Goal: Task Accomplishment & Management: Use online tool/utility

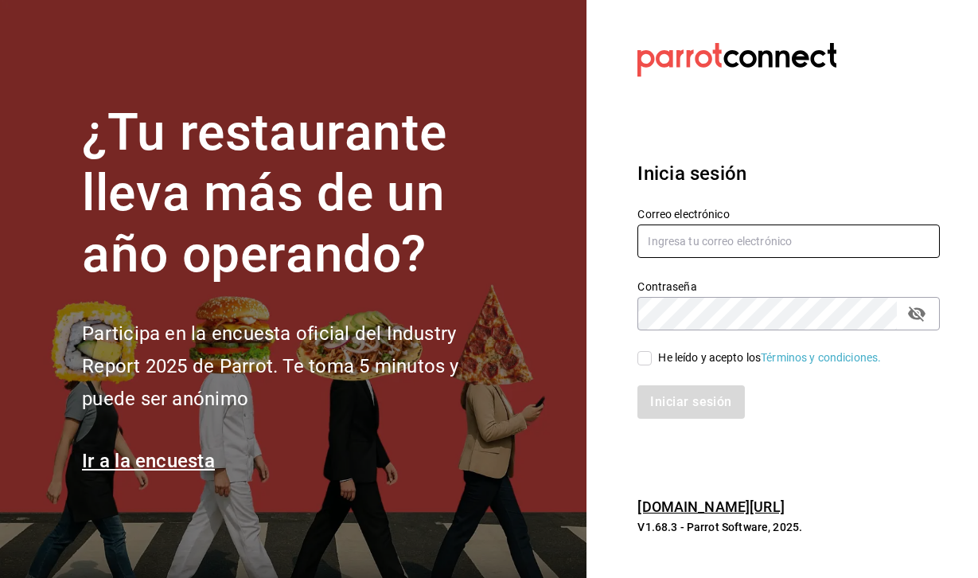
type input "[EMAIL_ADDRESS][DOMAIN_NAME]"
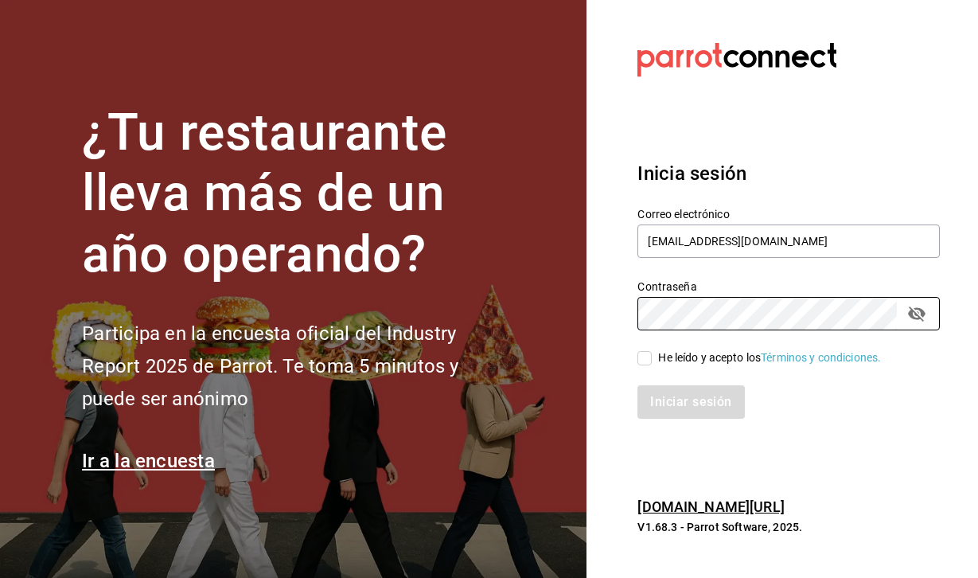
click at [645, 360] on input "He leído y acepto los Términos y condiciones." at bounding box center [644, 358] width 14 height 14
checkbox input "true"
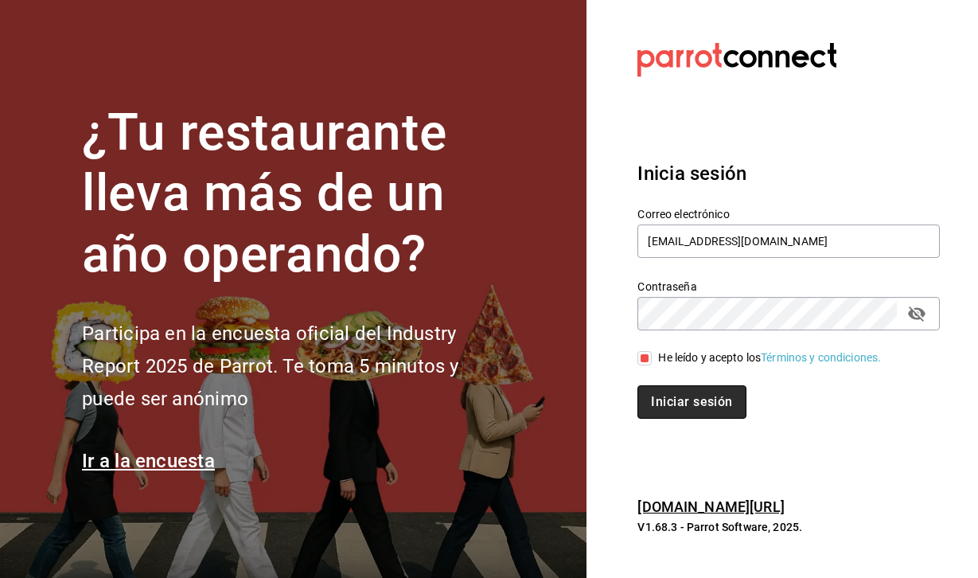
click at [694, 406] on button "Iniciar sesión" at bounding box center [691, 401] width 108 height 33
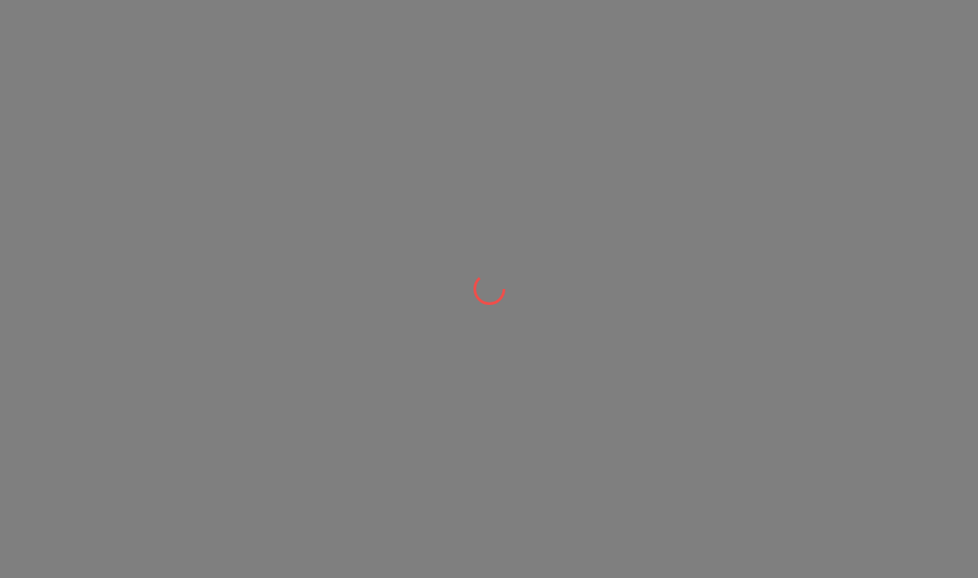
click at [396, 96] on div at bounding box center [489, 289] width 978 height 578
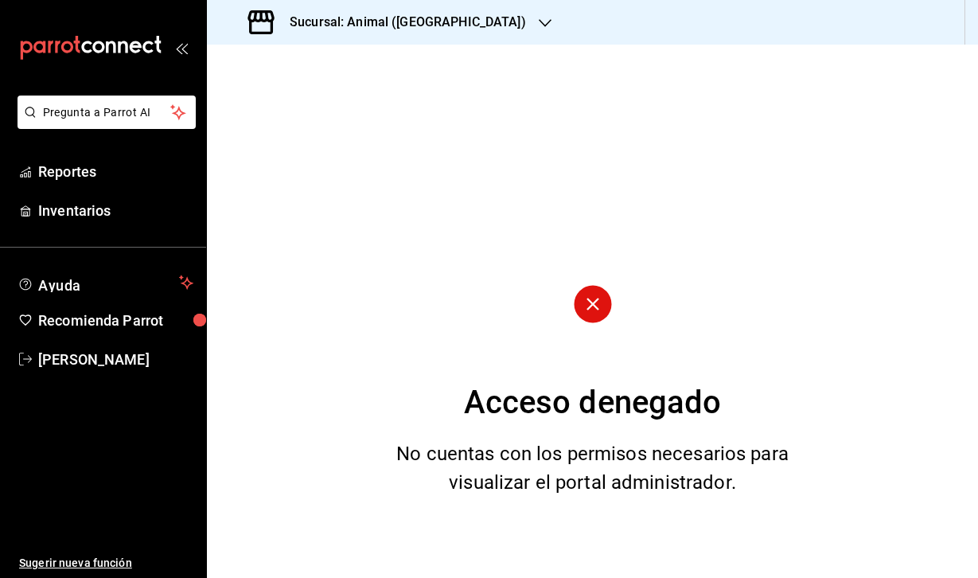
click at [420, 30] on h3 "Sucursal: Animal (Puebla)" at bounding box center [401, 22] width 249 height 19
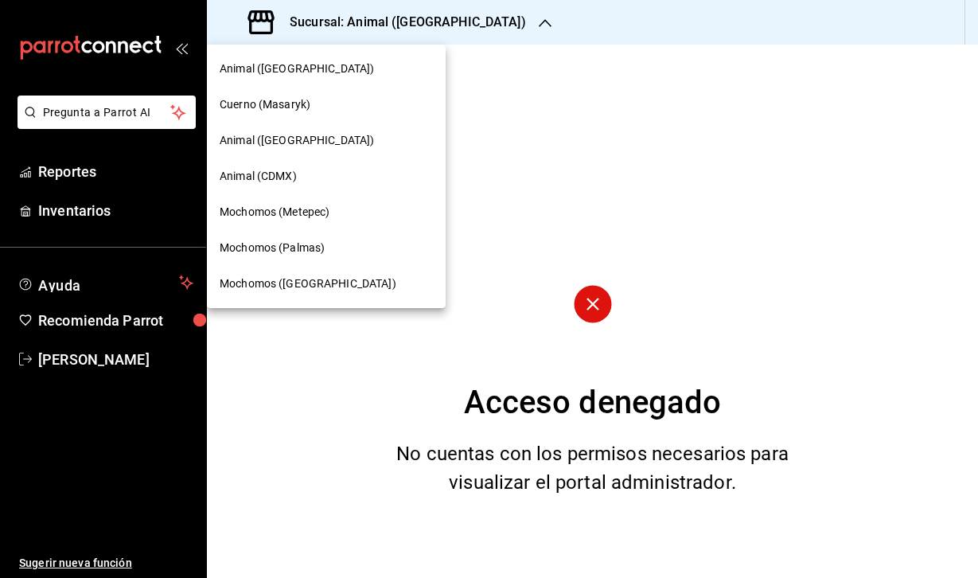
click at [270, 104] on span "Cuerno (Masaryk)" at bounding box center [265, 104] width 91 height 17
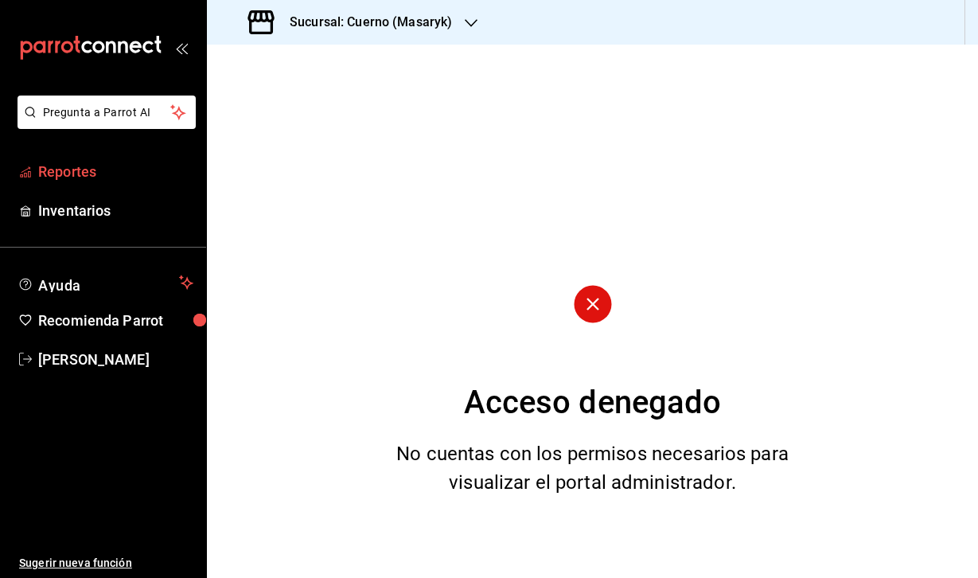
click at [87, 175] on span "Reportes" at bounding box center [115, 171] width 155 height 21
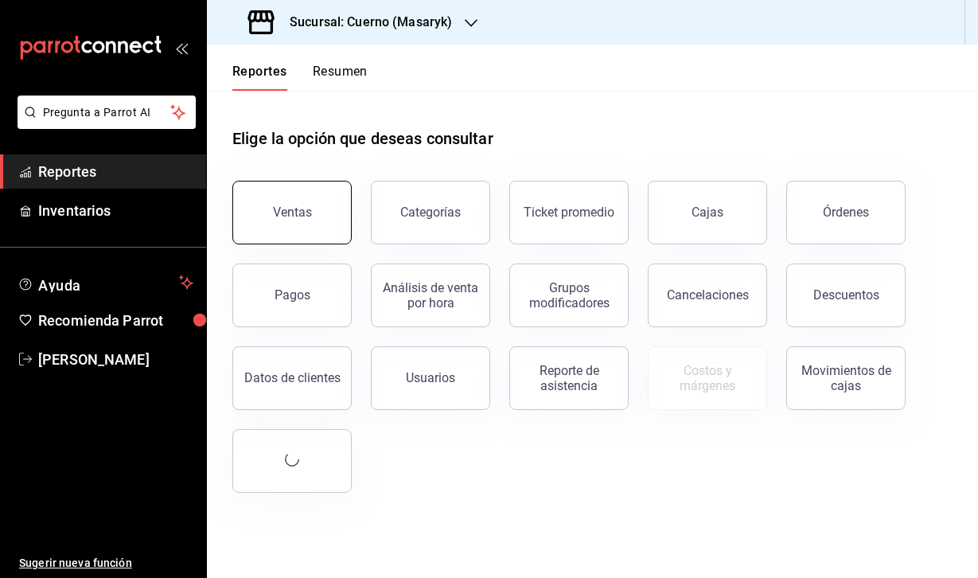
click at [288, 205] on div "Ventas" at bounding box center [292, 211] width 39 height 15
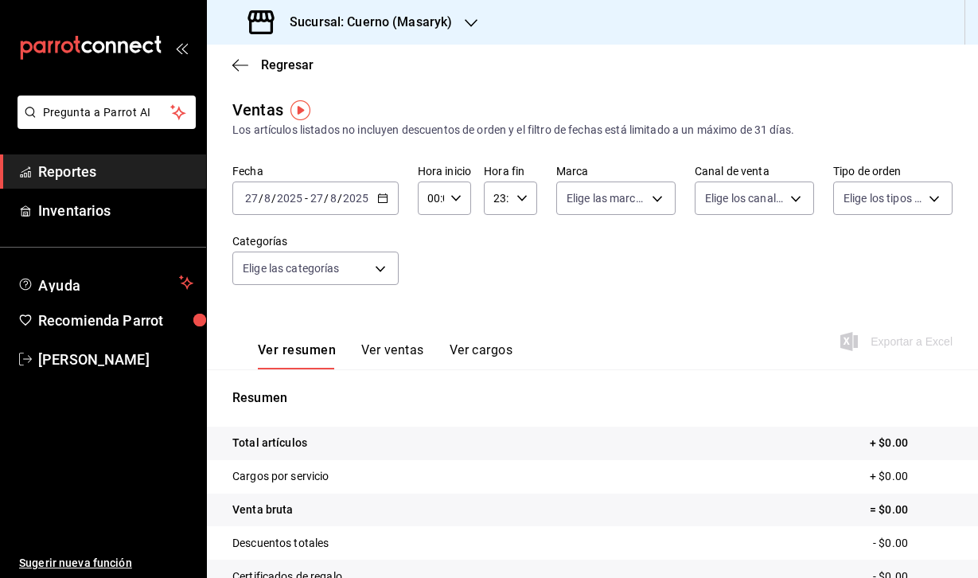
click at [265, 199] on input "8" at bounding box center [267, 198] width 8 height 13
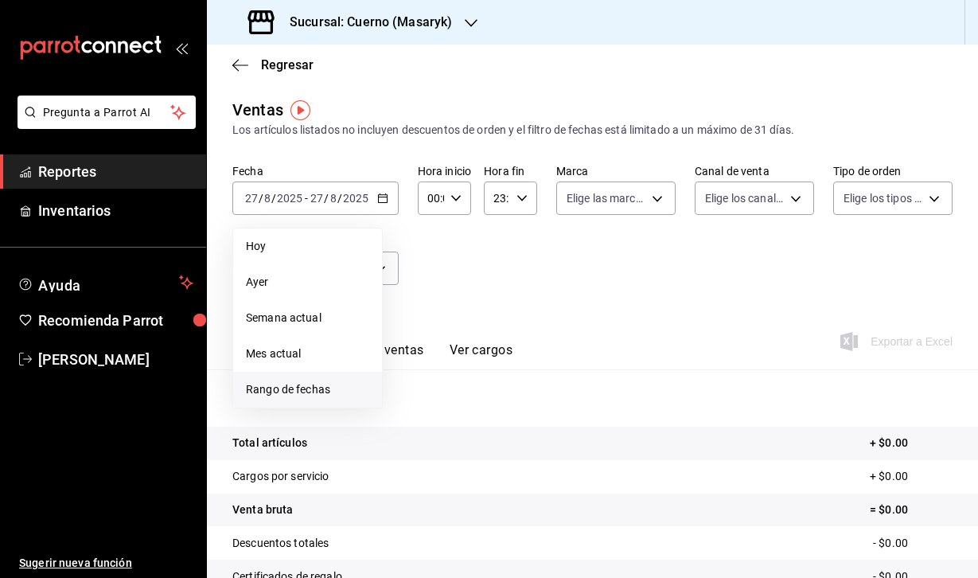
click at [278, 395] on span "Rango de fechas" at bounding box center [307, 389] width 123 height 17
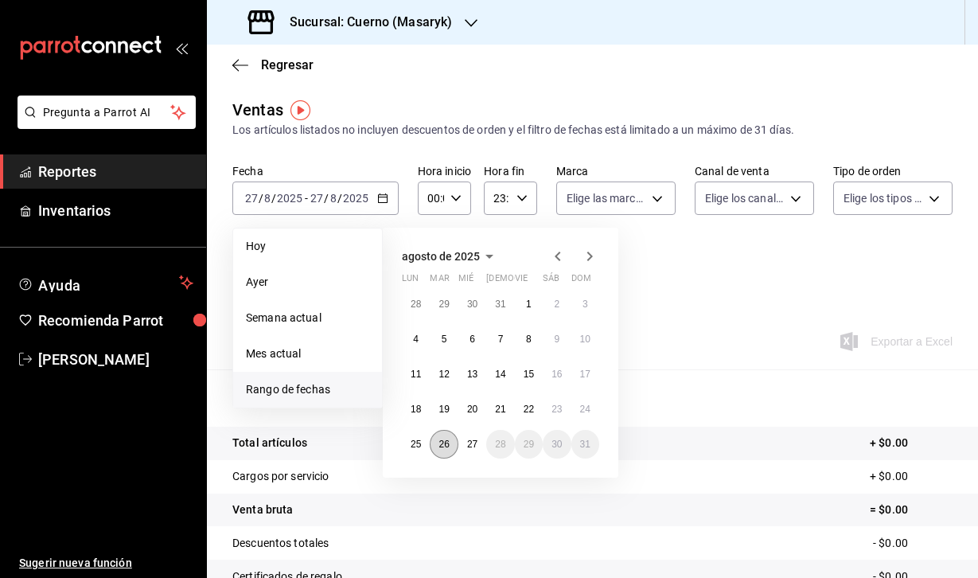
click at [446, 452] on button "26" at bounding box center [444, 444] width 28 height 29
click at [464, 452] on button "27" at bounding box center [472, 444] width 28 height 29
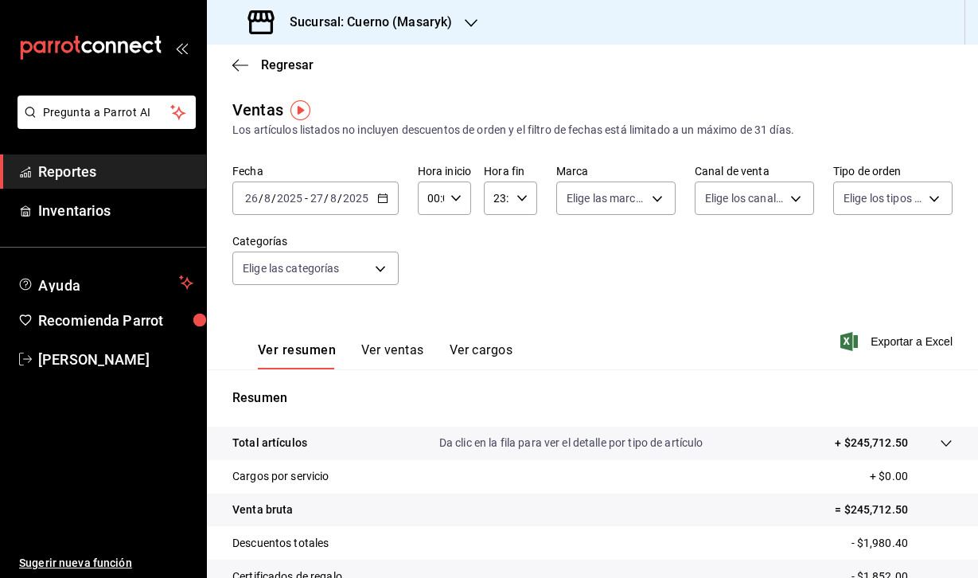
click at [456, 197] on icon "button" at bounding box center [455, 198] width 11 height 11
click at [431, 234] on span "04" at bounding box center [431, 233] width 2 height 13
type input "04:00"
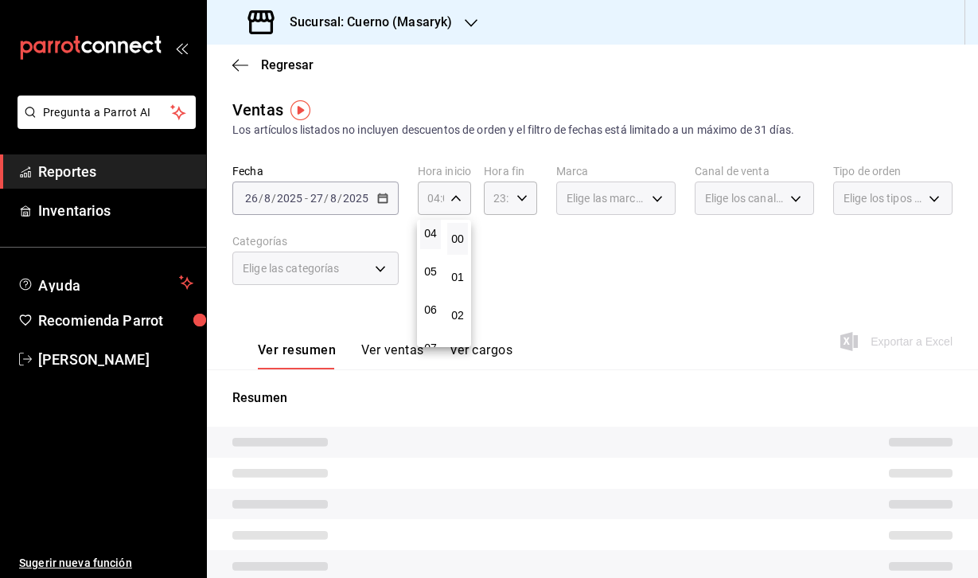
click at [526, 192] on div at bounding box center [489, 289] width 978 height 578
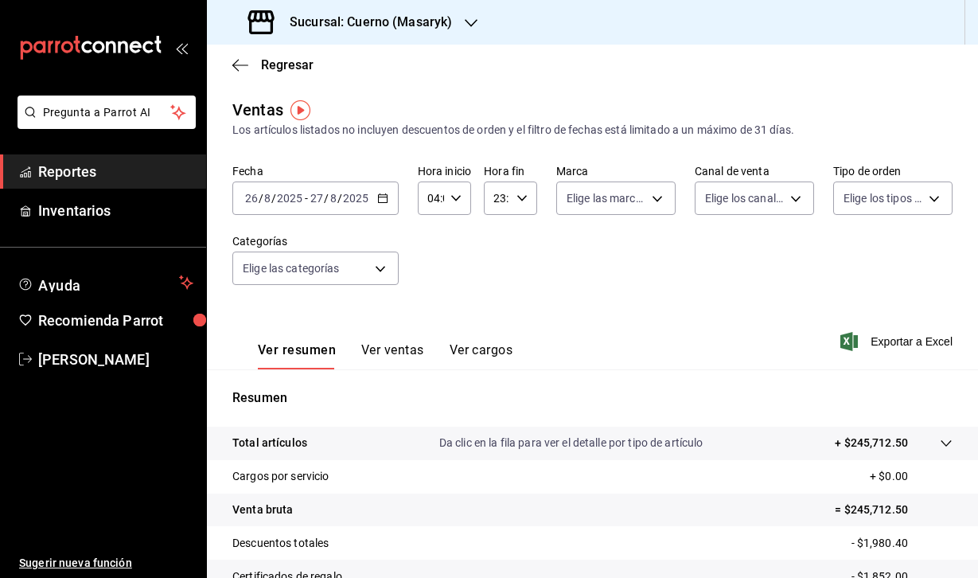
click at [522, 199] on \(Stroke\) "button" at bounding box center [522, 198] width 10 height 6
click at [496, 315] on span "04" at bounding box center [496, 313] width 1 height 13
click at [523, 238] on span "00" at bounding box center [523, 238] width 1 height 13
type input "04:00"
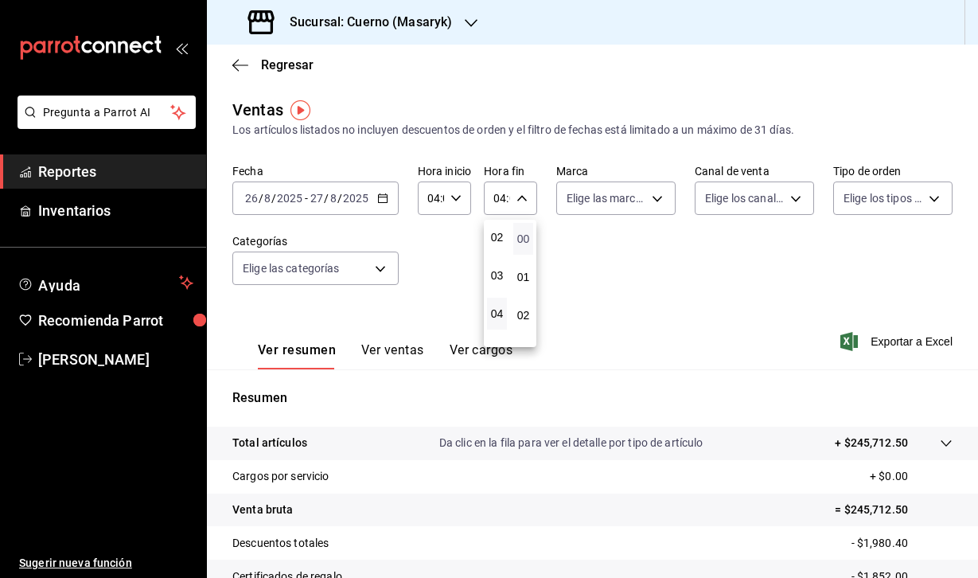
click at [523, 238] on span "00" at bounding box center [523, 238] width 1 height 13
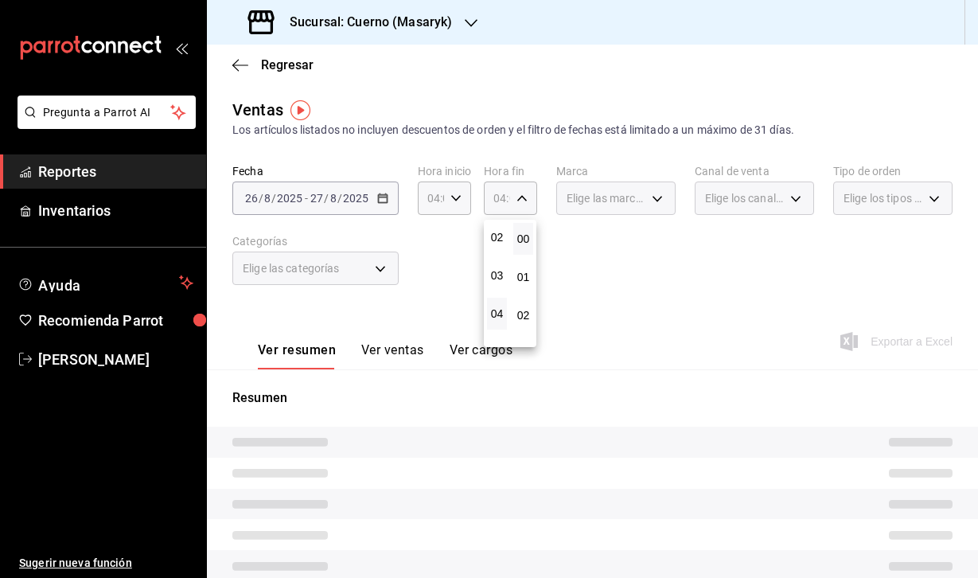
click at [660, 299] on div at bounding box center [489, 289] width 978 height 578
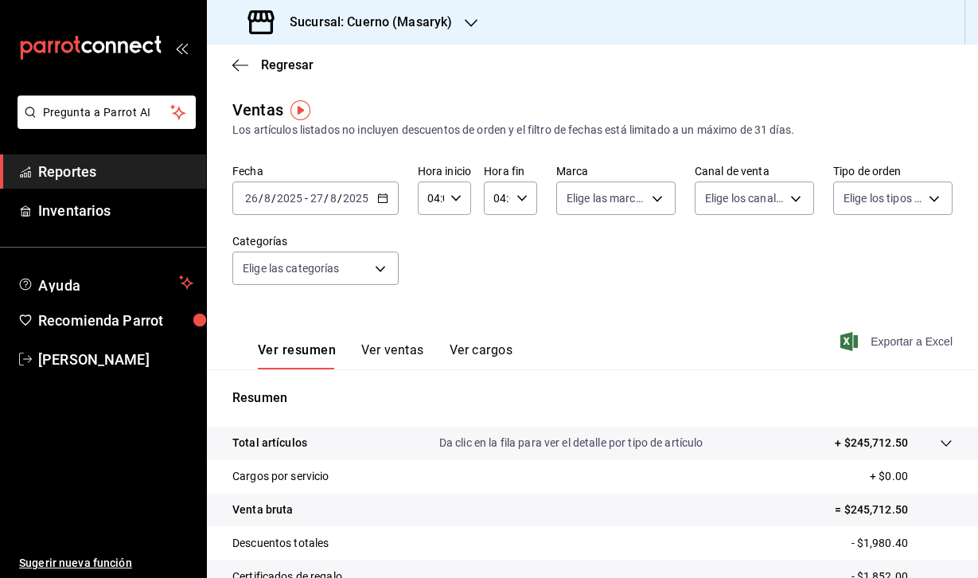
click at [851, 344] on icon "button" at bounding box center [849, 341] width 18 height 19
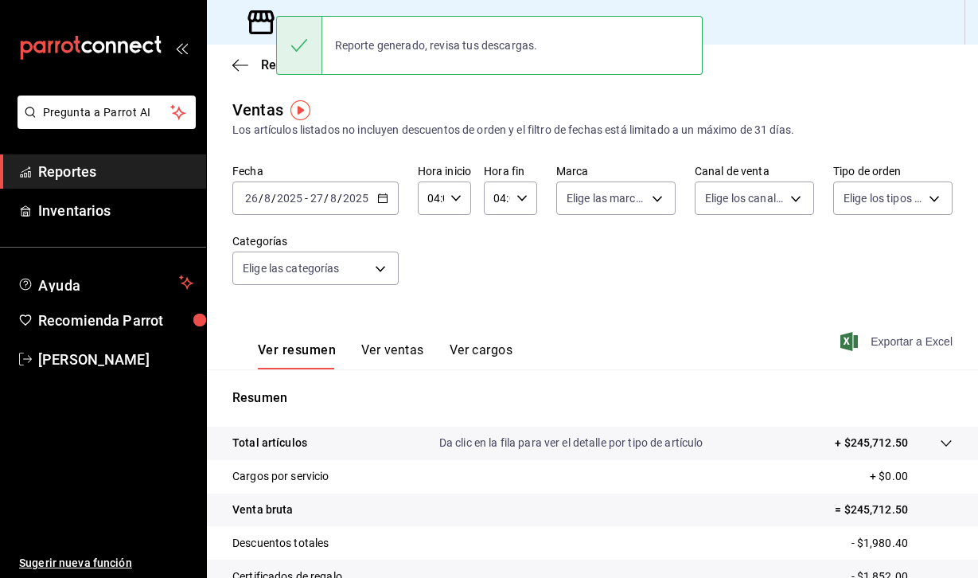
click at [260, 17] on icon at bounding box center [261, 22] width 32 height 32
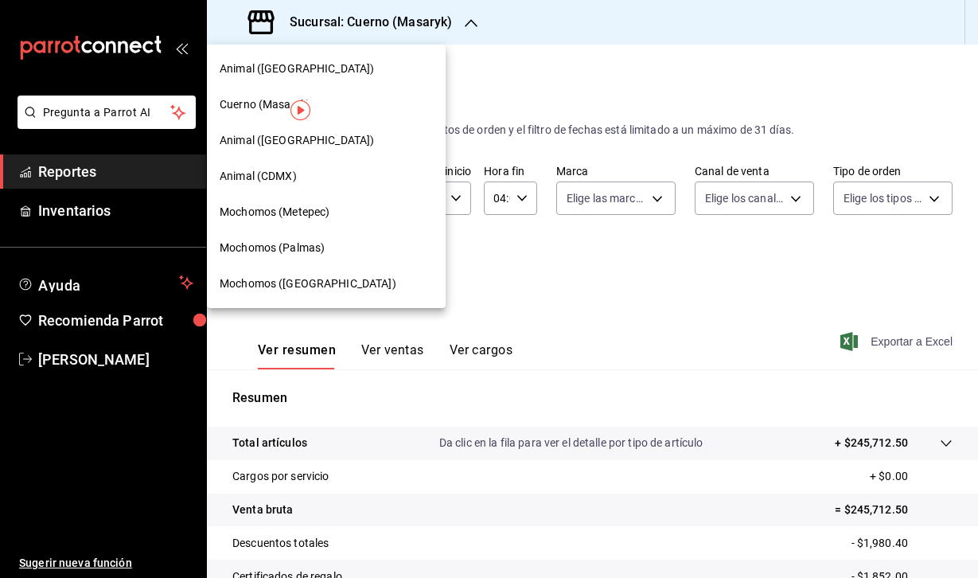
click at [267, 176] on span "Animal (CDMX)" at bounding box center [258, 176] width 77 height 17
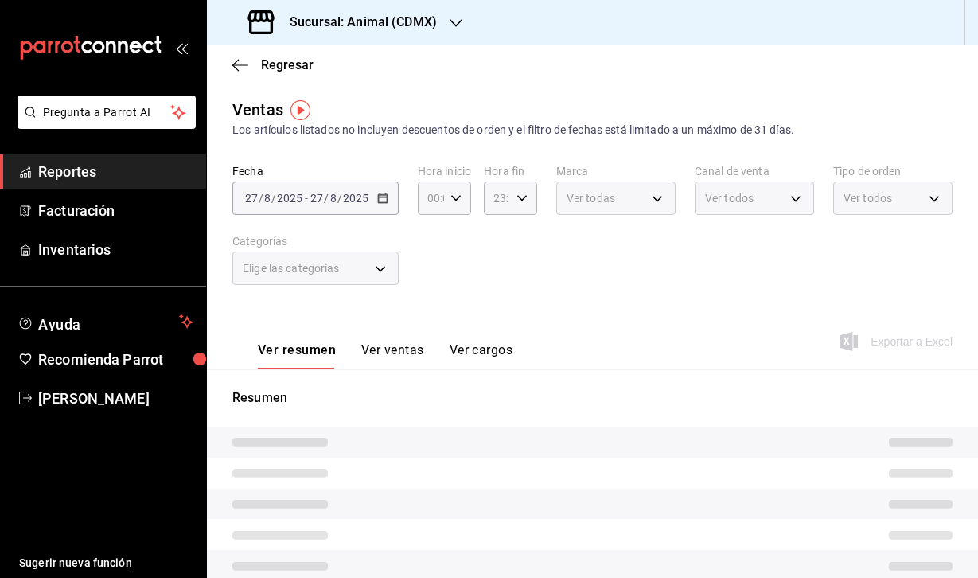
type input "04:00"
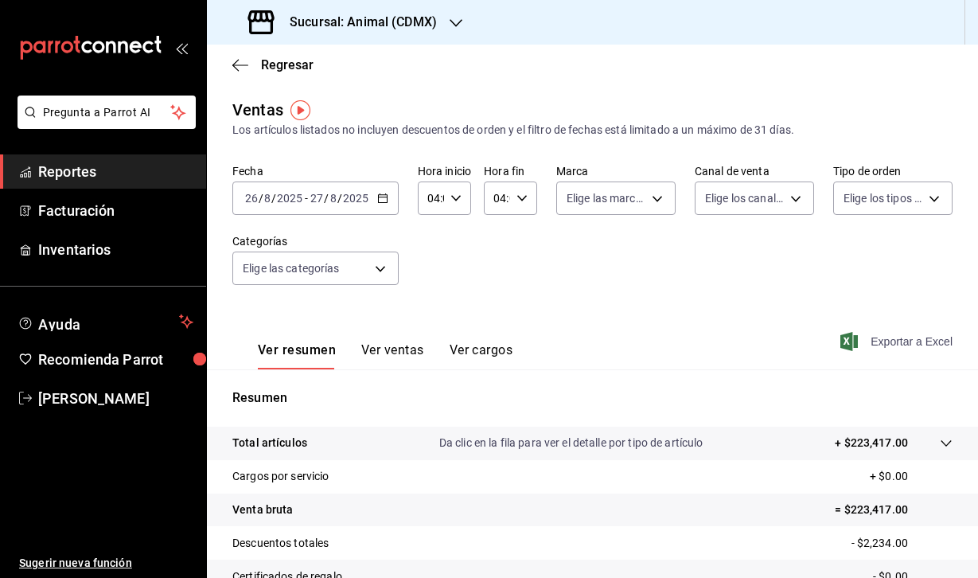
click at [847, 341] on icon "button" at bounding box center [849, 341] width 18 height 19
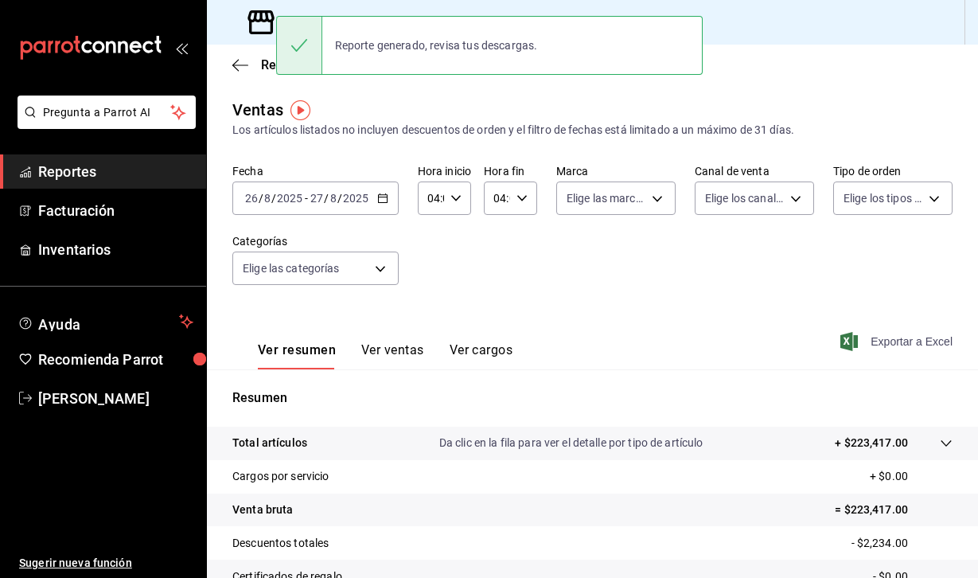
click at [434, 163] on div "Ventas Los artículos listados no incluyen descuentos de orden y el filtro de fe…" at bounding box center [592, 417] width 771 height 639
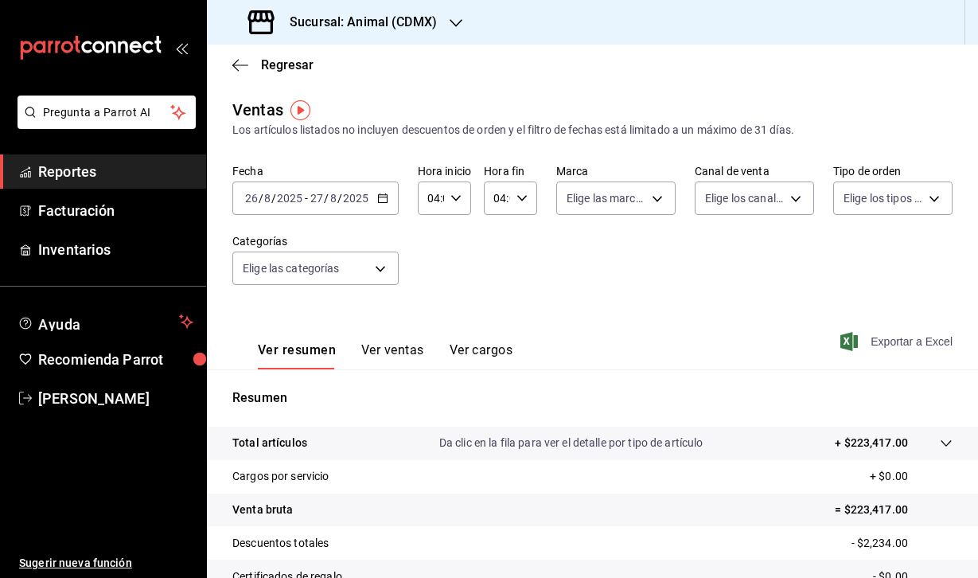
click at [374, 10] on div "Sucursal: Animal (CDMX)" at bounding box center [344, 22] width 249 height 45
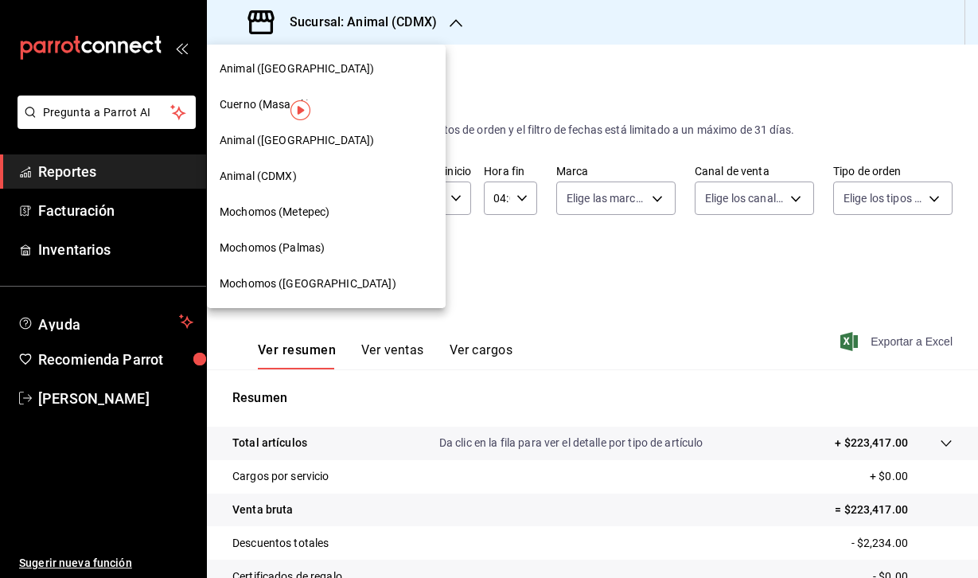
click at [280, 137] on span "Animal ([GEOGRAPHIC_DATA])" at bounding box center [297, 140] width 154 height 17
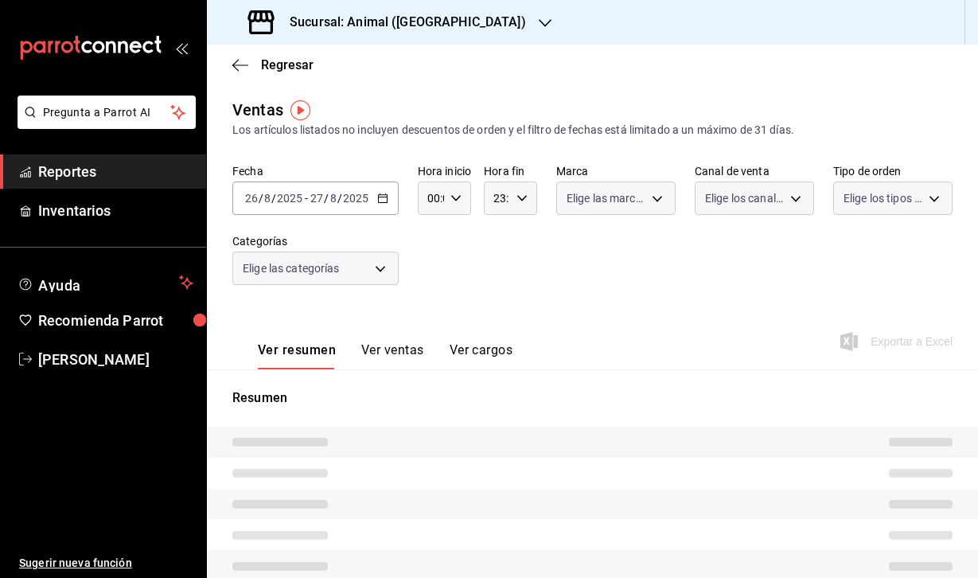
type input "04:00"
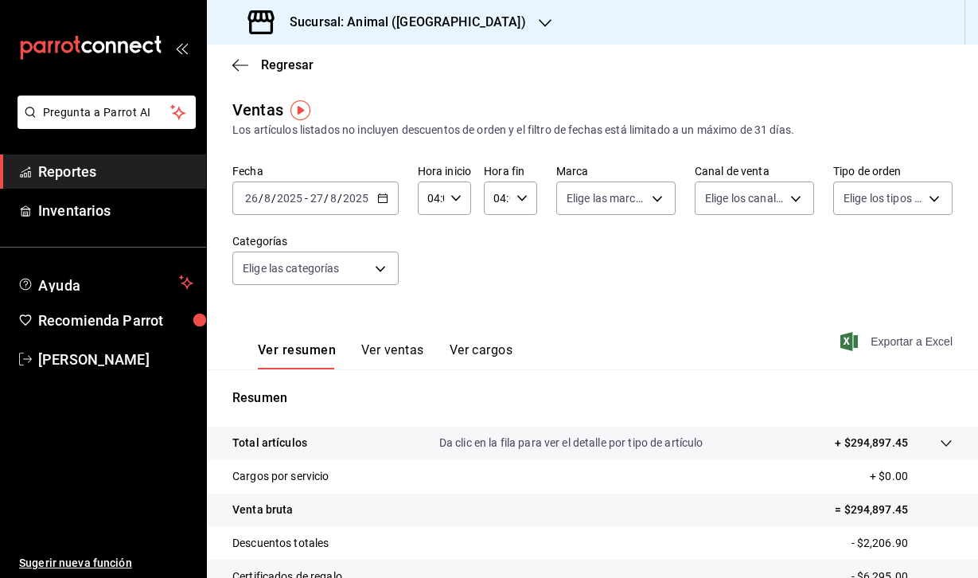
click at [847, 346] on icon "button" at bounding box center [849, 341] width 18 height 19
click at [852, 339] on icon "button" at bounding box center [849, 341] width 18 height 19
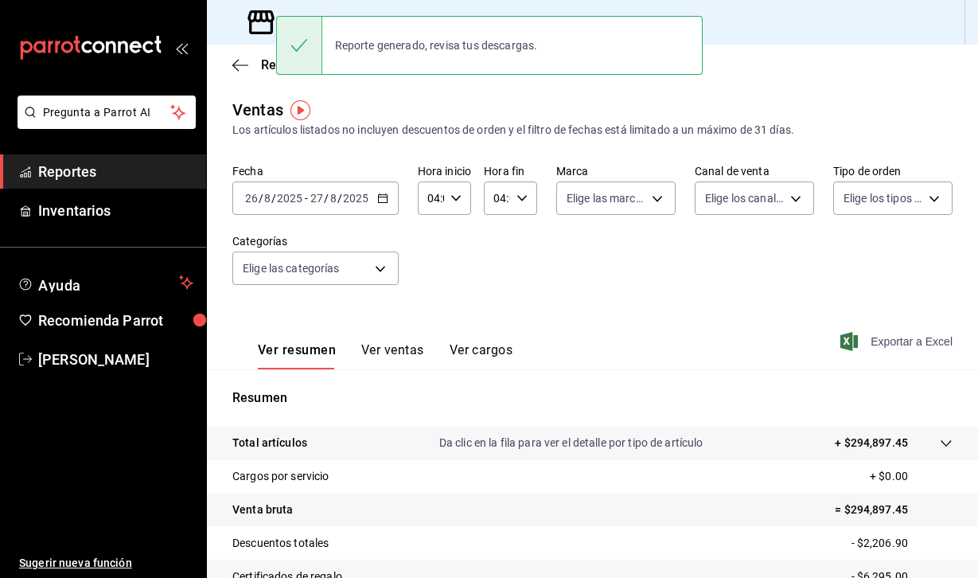
click at [528, 259] on div "Fecha 2025-08-26 26 / 8 / 2025 - 2025-08-27 27 / 8 / 2025 Hora inicio 04:00 Hor…" at bounding box center [592, 234] width 720 height 140
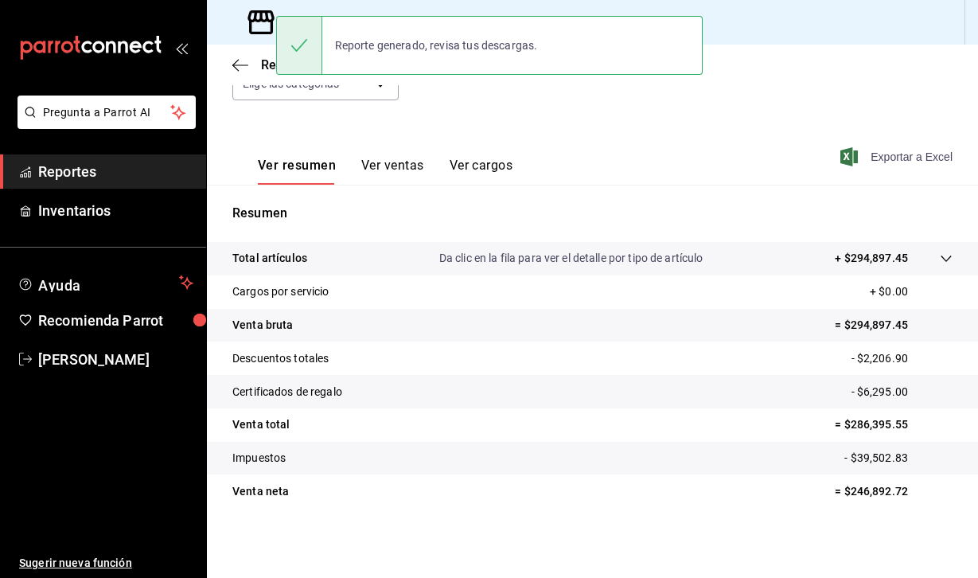
scroll to position [185, 0]
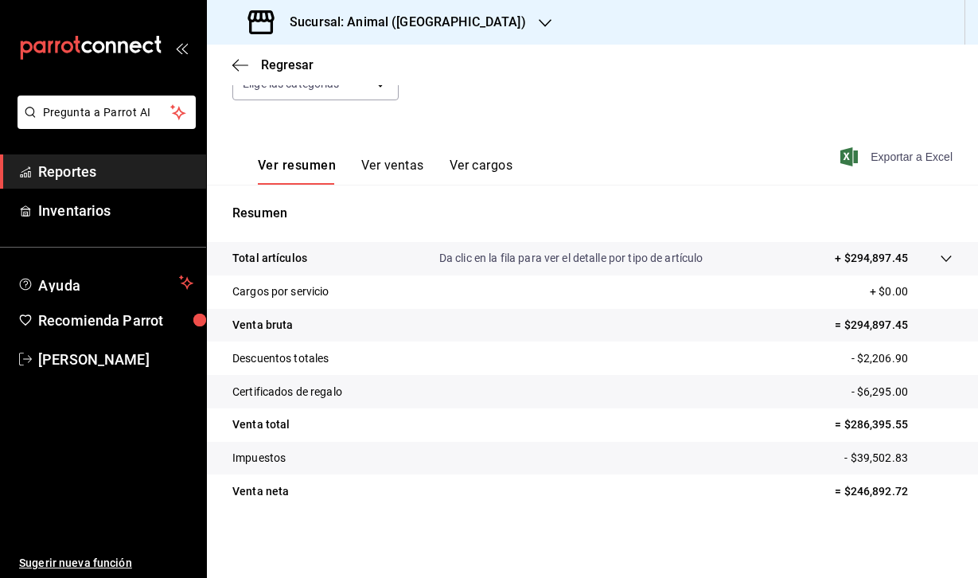
click at [391, 18] on h3 "Sucursal: Animal (St Regis)" at bounding box center [401, 22] width 249 height 19
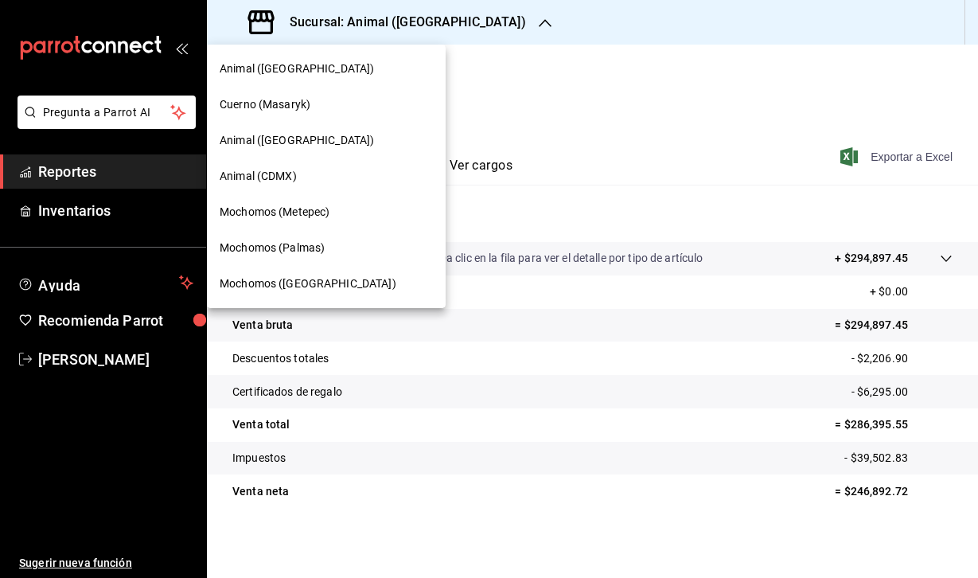
click at [281, 66] on span "Animal ([GEOGRAPHIC_DATA])" at bounding box center [297, 68] width 154 height 17
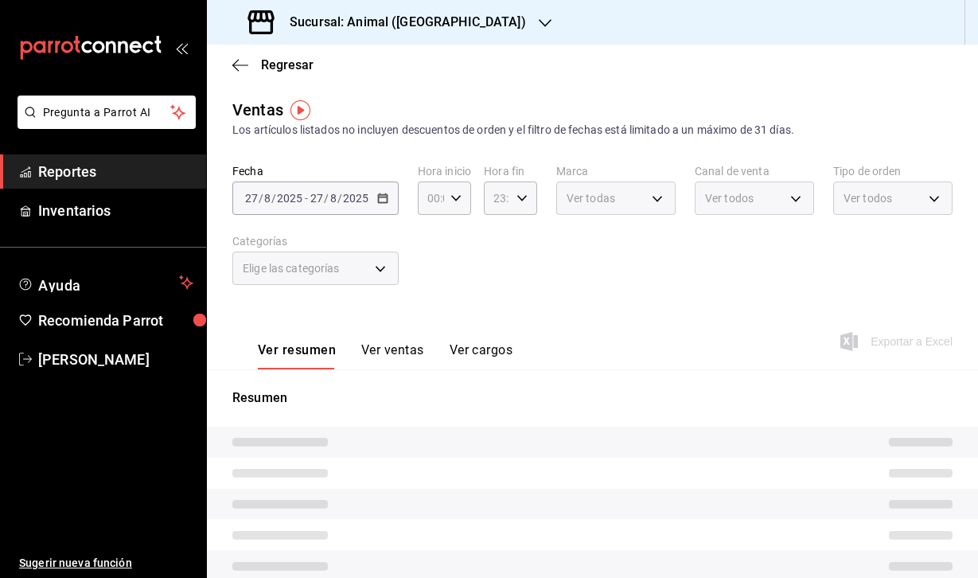
type input "04:00"
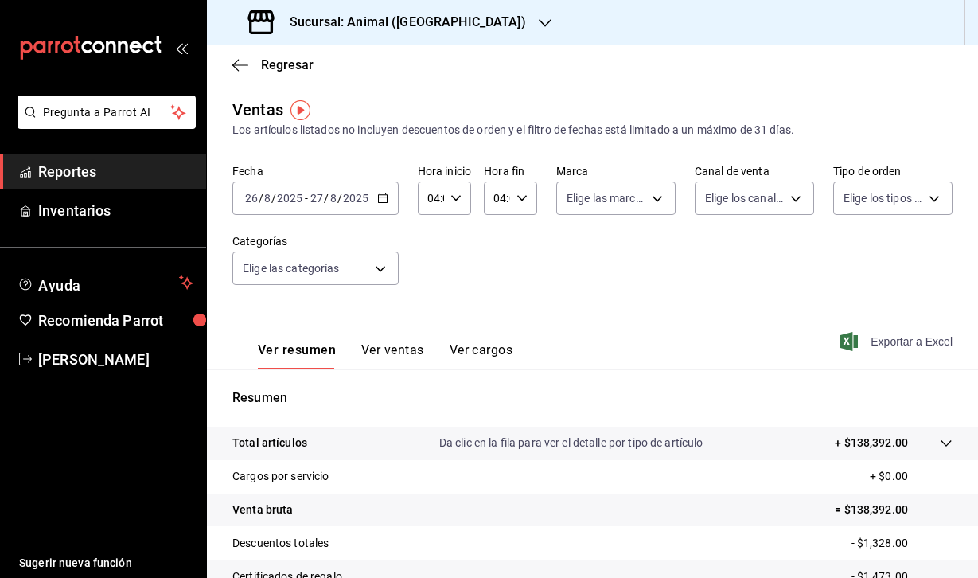
click at [849, 341] on icon "button" at bounding box center [849, 341] width 18 height 19
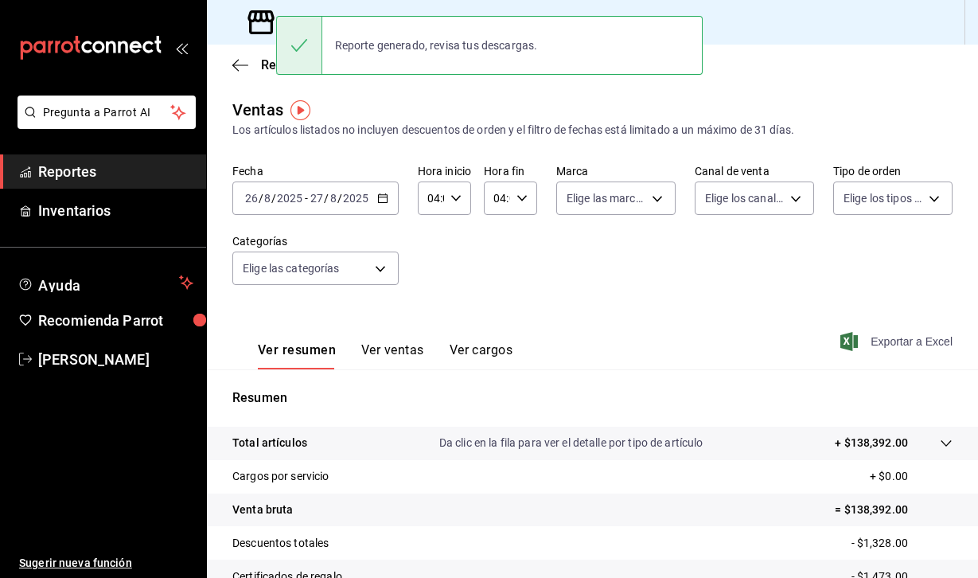
click at [256, 21] on icon at bounding box center [260, 22] width 26 height 24
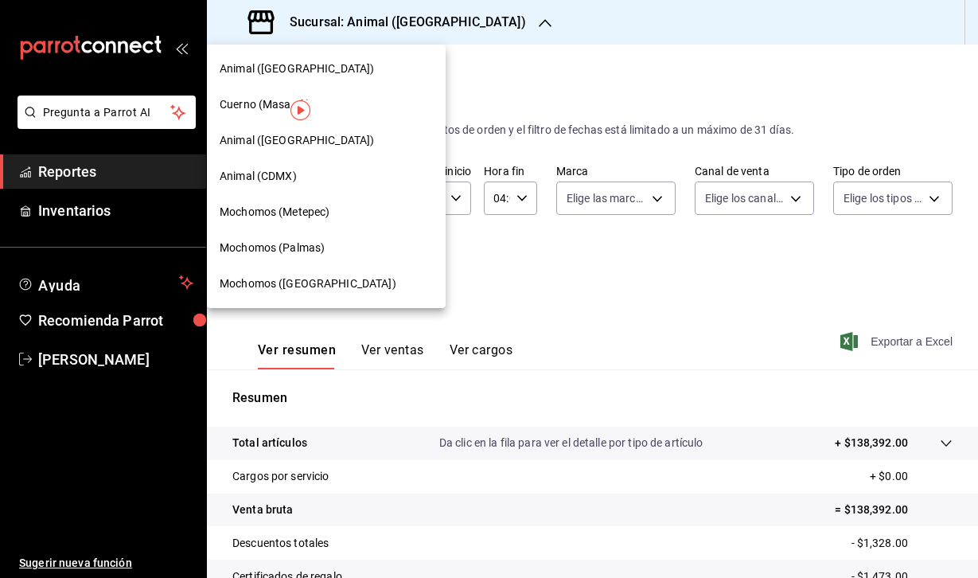
click at [257, 251] on span "Mochomos (Palmas)" at bounding box center [272, 247] width 105 height 17
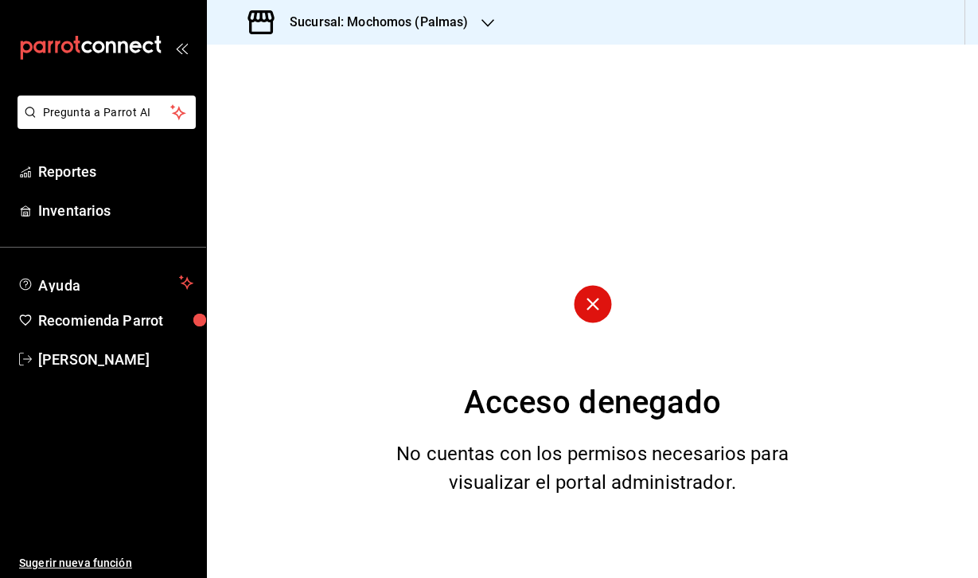
click at [457, 29] on h3 "Sucursal: Mochomos (Palmas)" at bounding box center [373, 22] width 192 height 19
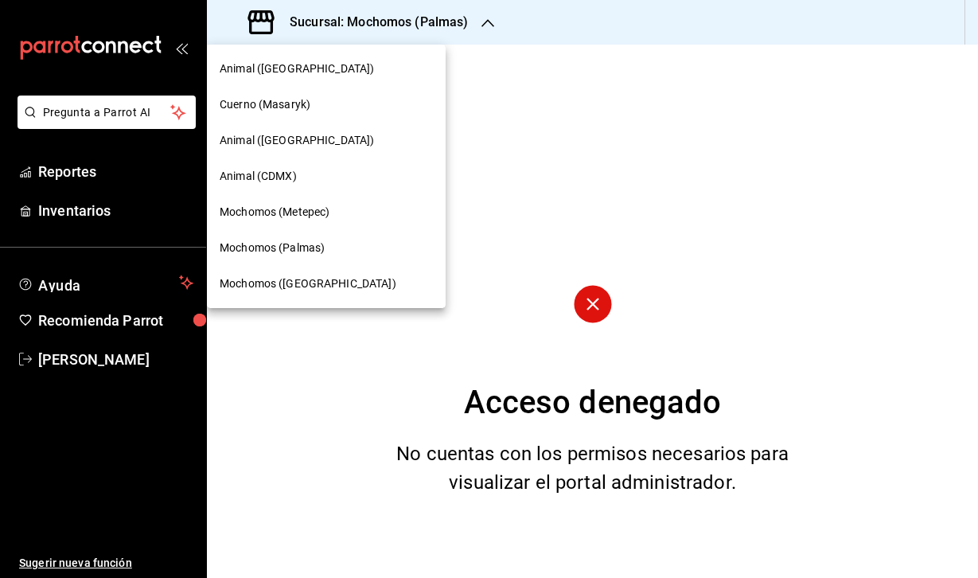
click at [284, 243] on span "Mochomos (Palmas)" at bounding box center [272, 247] width 105 height 17
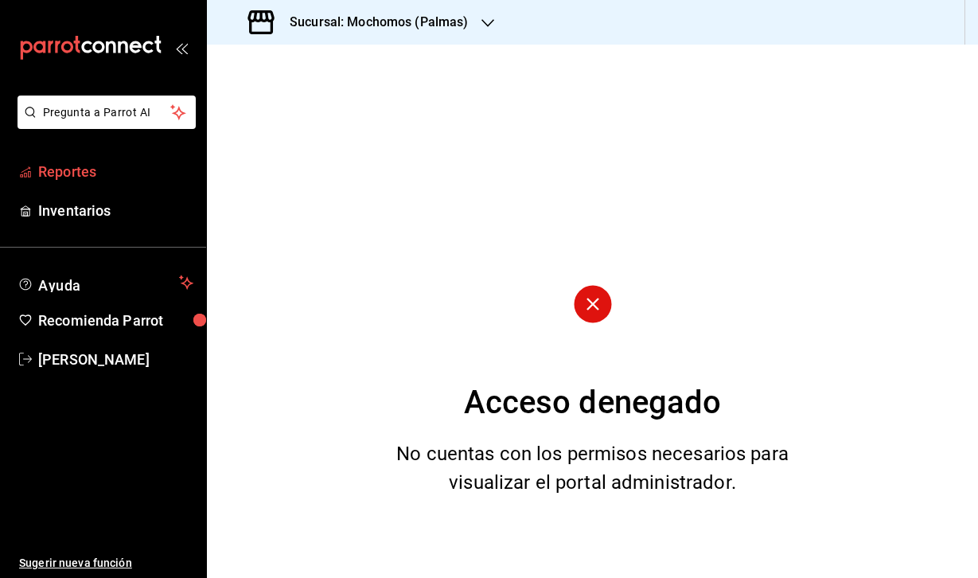
click at [118, 170] on span "Reportes" at bounding box center [115, 171] width 155 height 21
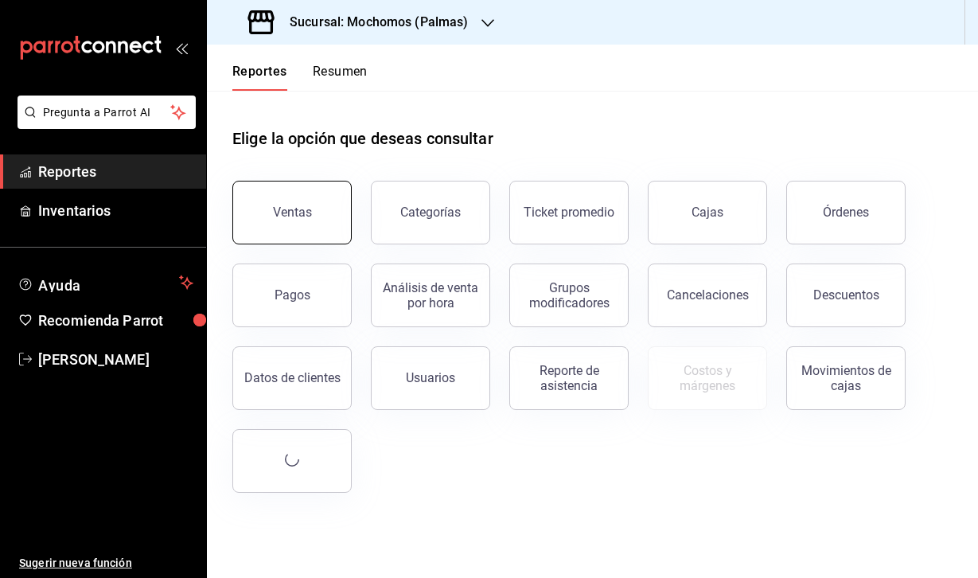
click at [255, 235] on button "Ventas" at bounding box center [291, 213] width 119 height 64
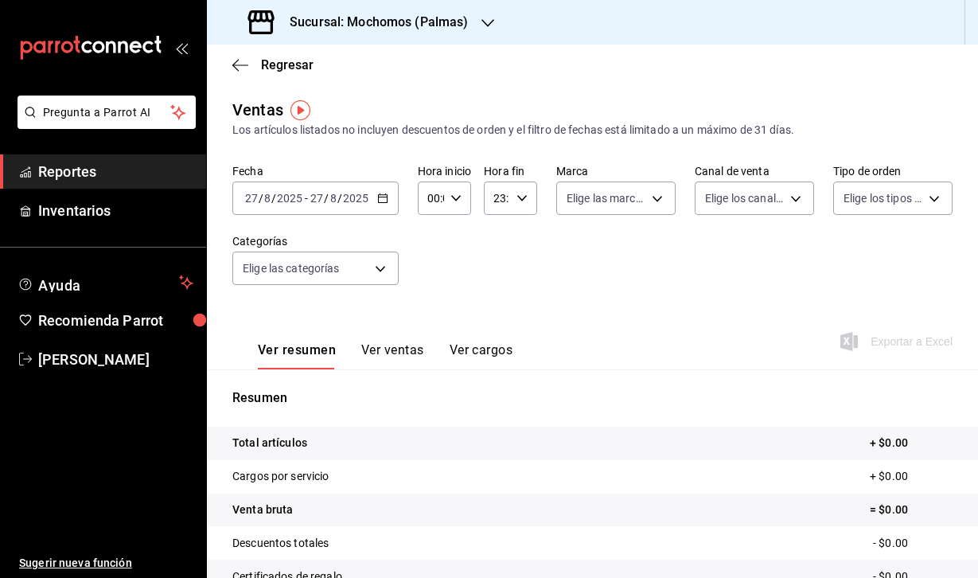
click at [299, 212] on div "[DATE] [DATE] - [DATE] [DATE]" at bounding box center [315, 197] width 166 height 33
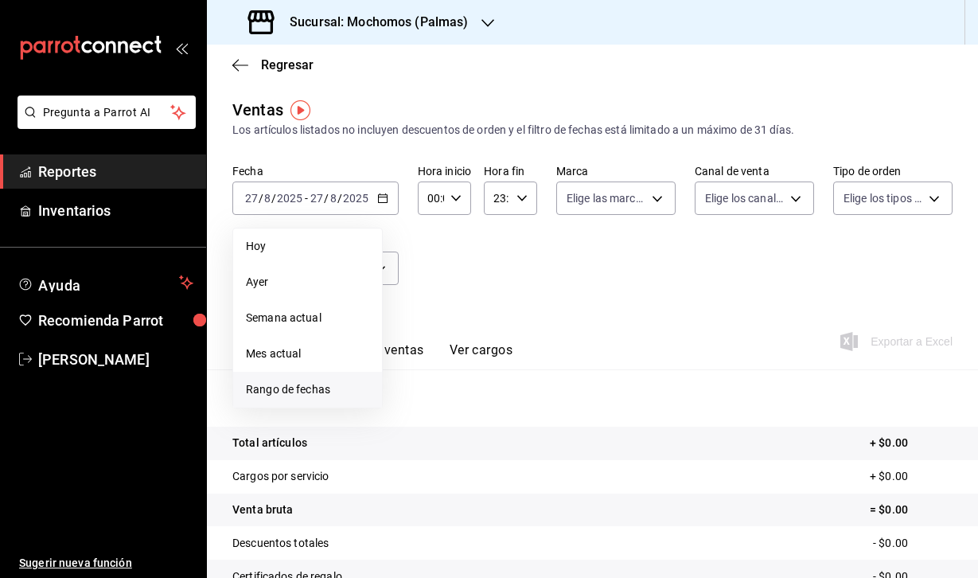
click at [330, 396] on span "Rango de fechas" at bounding box center [307, 389] width 123 height 17
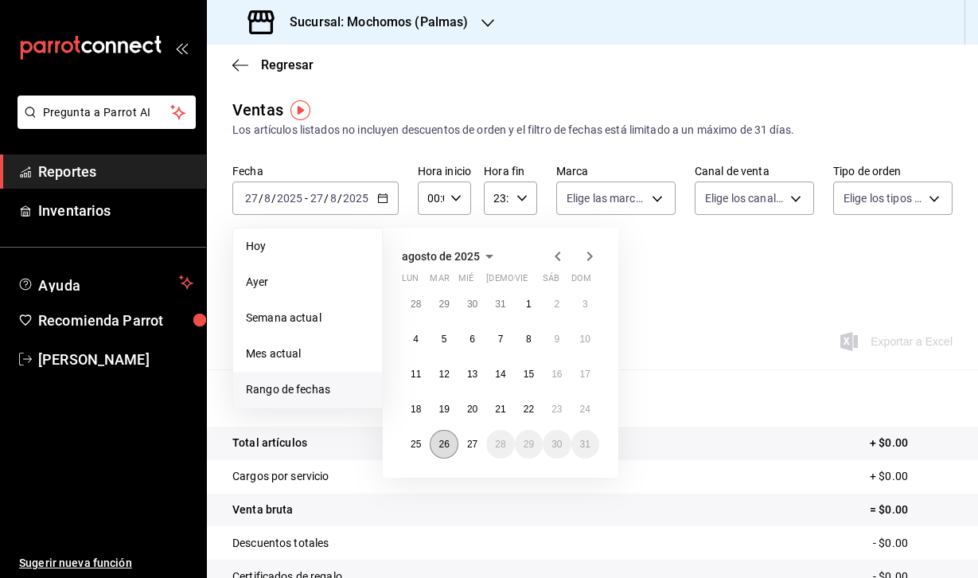
click at [437, 446] on button "26" at bounding box center [444, 444] width 28 height 29
click at [461, 446] on button "27" at bounding box center [472, 444] width 28 height 29
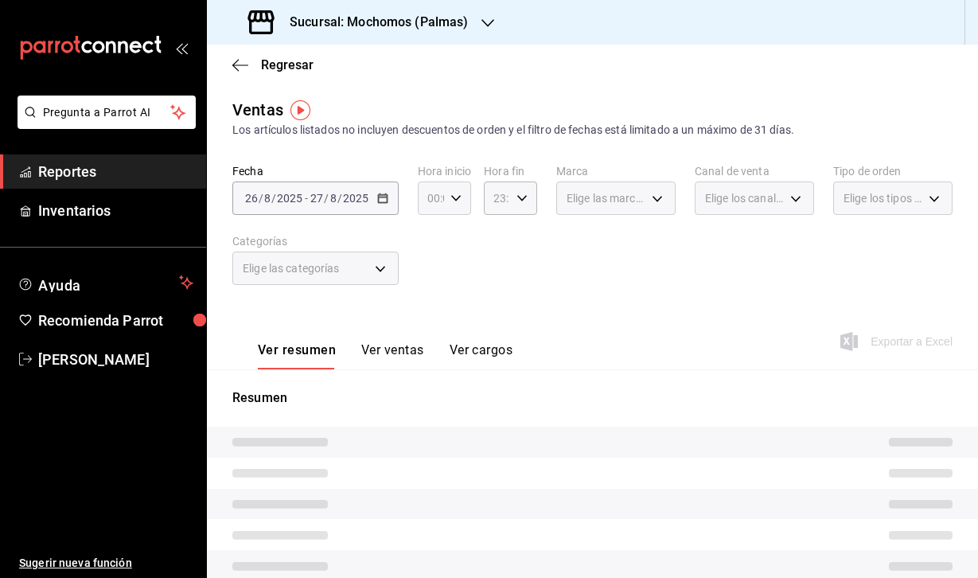
click at [451, 200] on icon "button" at bounding box center [455, 198] width 11 height 11
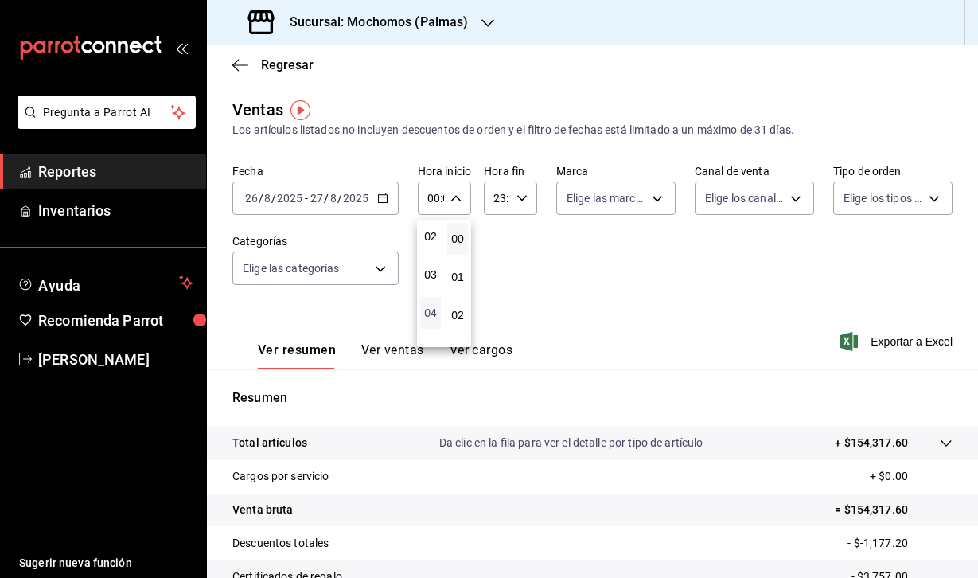
click at [430, 312] on span "04" at bounding box center [431, 312] width 2 height 13
type input "04:00"
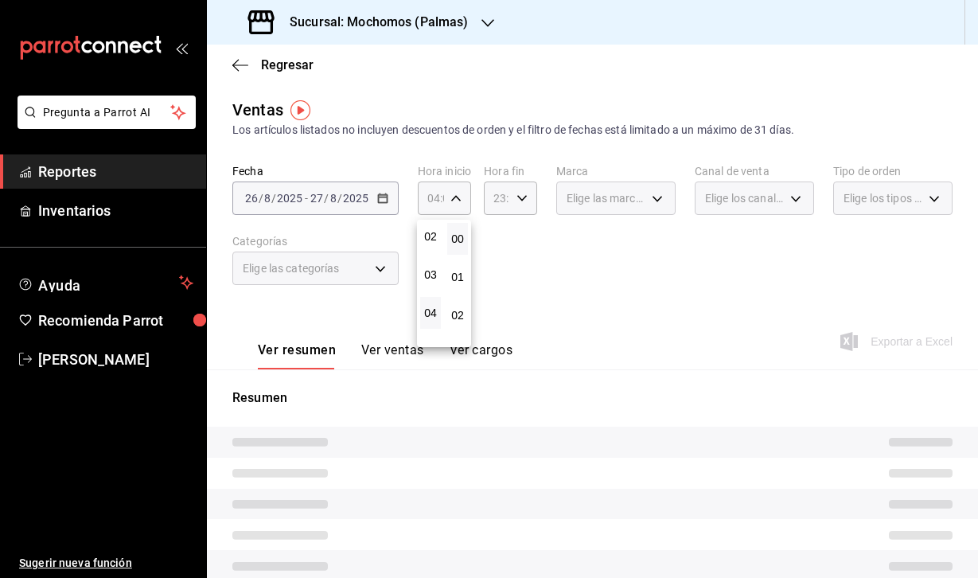
click at [504, 203] on div at bounding box center [489, 289] width 978 height 578
click at [523, 199] on \(Stroke\) "button" at bounding box center [522, 198] width 10 height 6
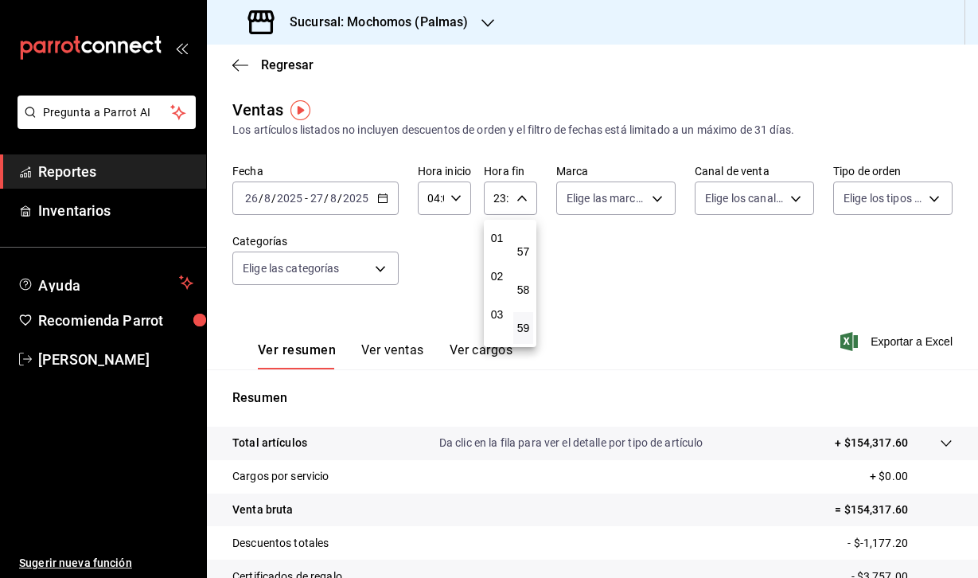
scroll to position [86, 0]
click at [497, 304] on span "04" at bounding box center [496, 305] width 1 height 13
click at [524, 243] on span "00" at bounding box center [523, 238] width 1 height 13
type input "04:00"
click at [646, 283] on div at bounding box center [489, 289] width 978 height 578
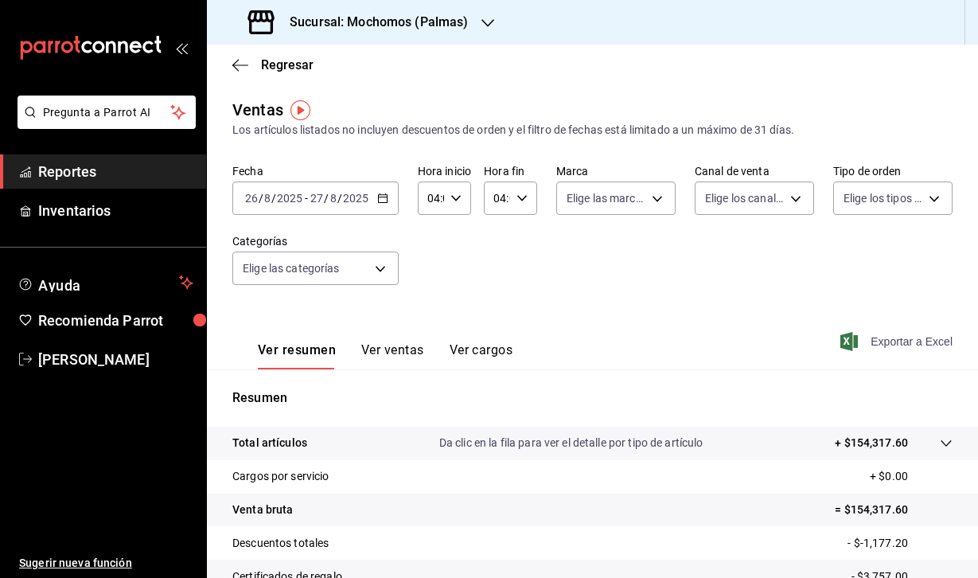
click at [851, 342] on icon "button" at bounding box center [849, 341] width 18 height 19
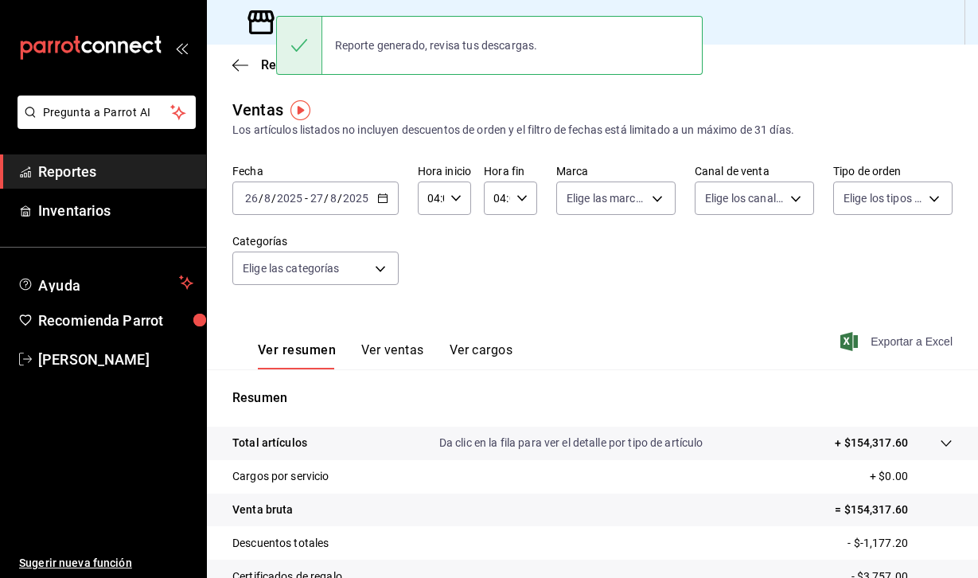
click at [419, 157] on div "Ventas Los artículos listados no incluyen descuentos de orden y el filtro de fe…" at bounding box center [592, 417] width 771 height 639
click at [263, 32] on icon at bounding box center [260, 22] width 26 height 24
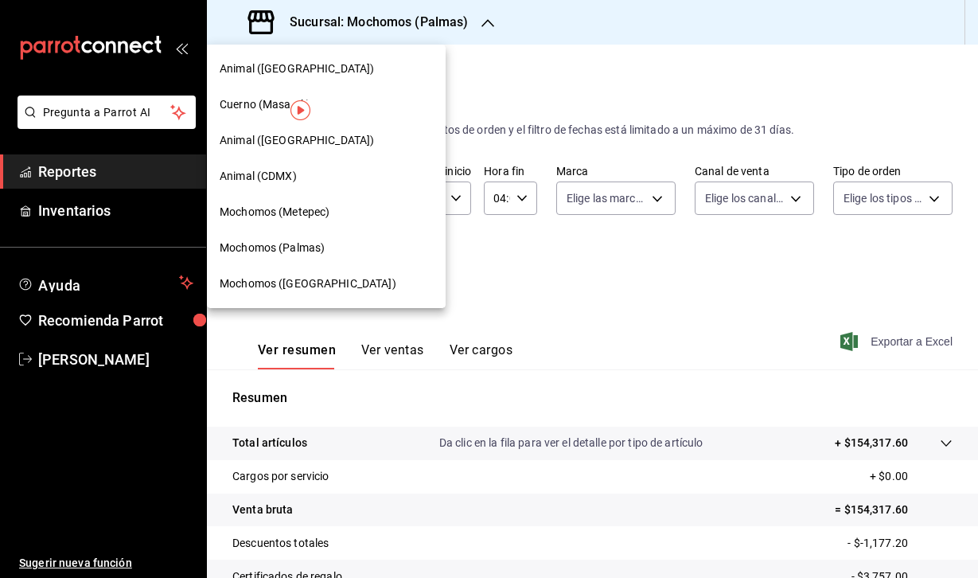
click at [291, 204] on span "Mochomos (Metepec)" at bounding box center [275, 212] width 110 height 17
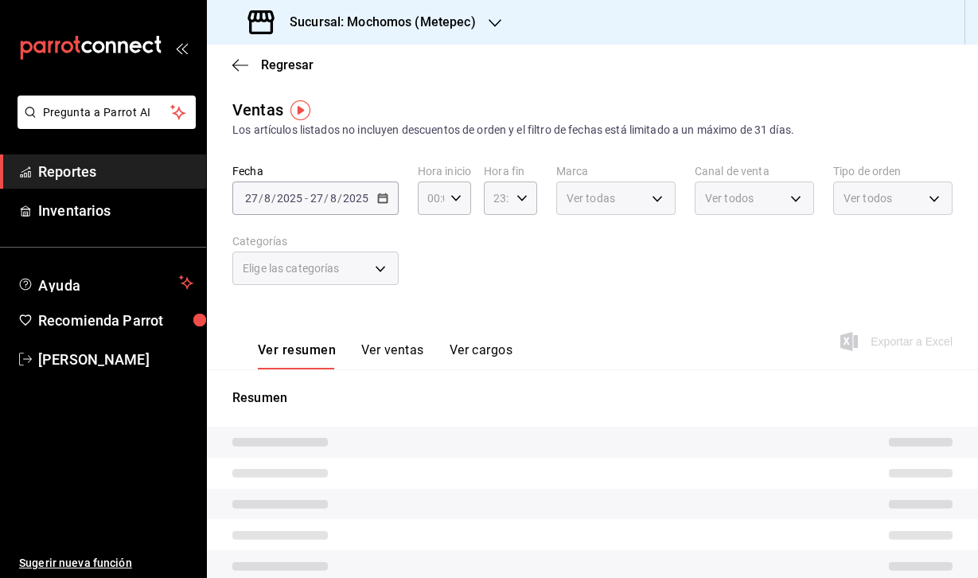
type input "04:00"
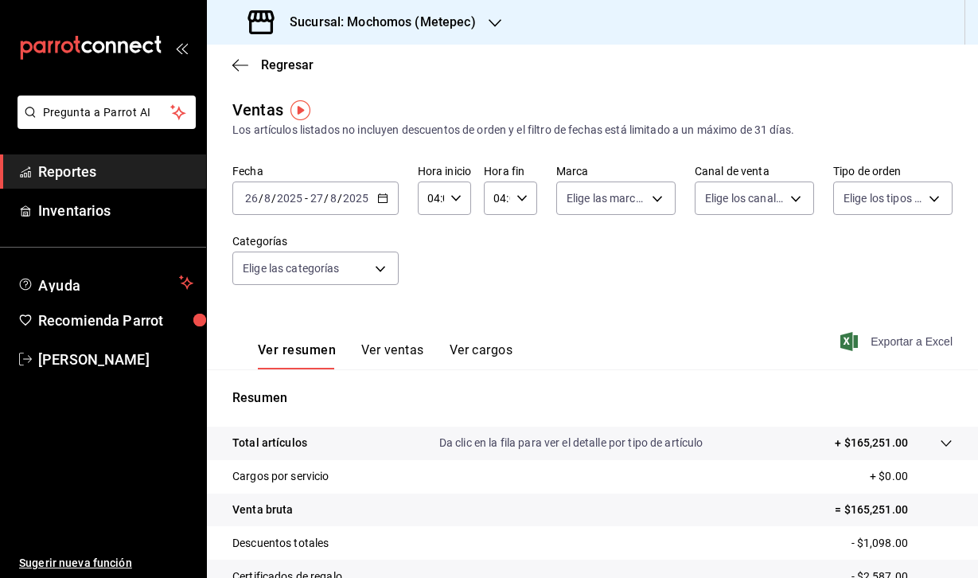
click at [847, 339] on icon "button" at bounding box center [849, 341] width 18 height 19
click at [860, 345] on span "Exportar a Excel" at bounding box center [897, 341] width 109 height 19
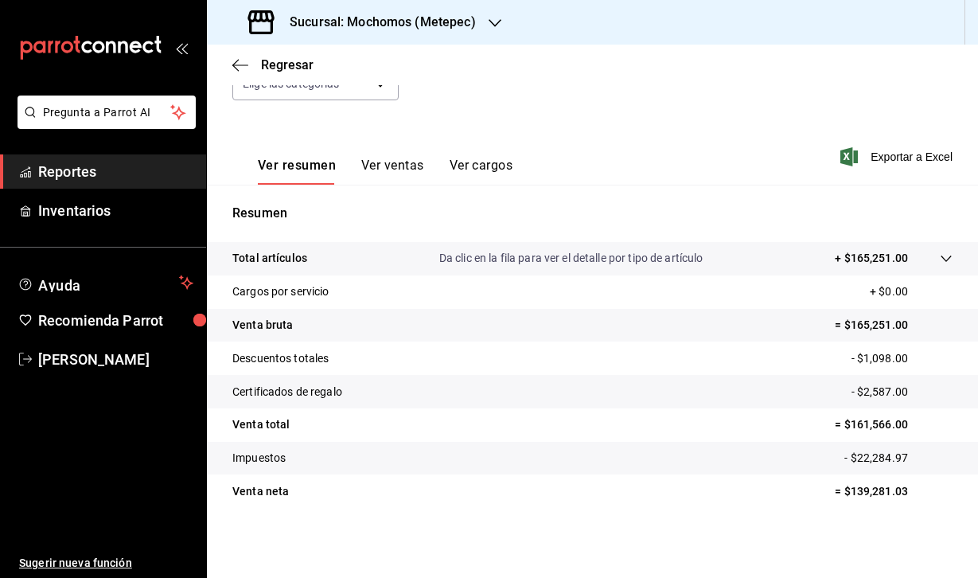
scroll to position [185, 0]
click at [848, 153] on icon "button" at bounding box center [849, 156] width 18 height 19
click at [392, 24] on h3 "Sucursal: Mochomos (Metepec)" at bounding box center [376, 22] width 199 height 19
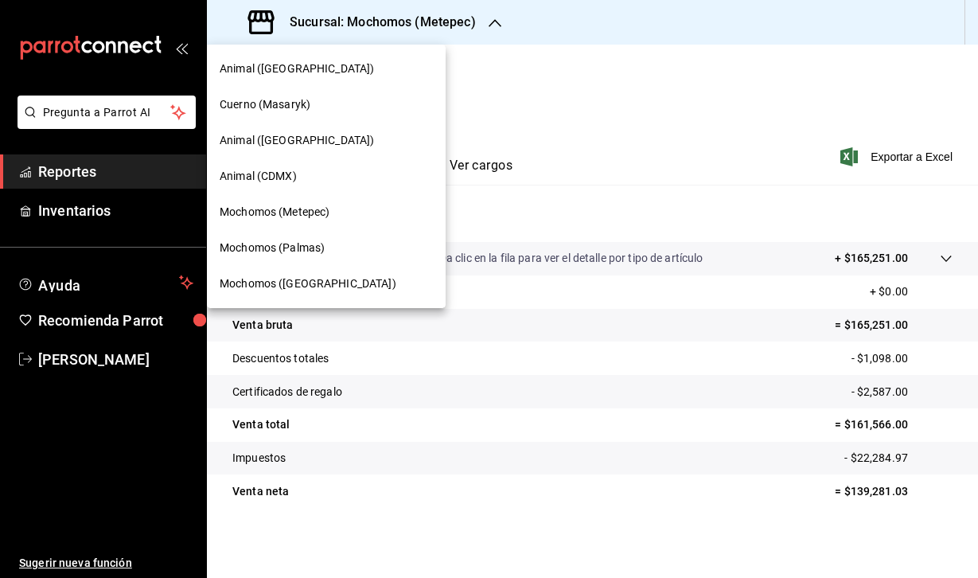
click at [287, 277] on span "Mochomos ([GEOGRAPHIC_DATA])" at bounding box center [308, 283] width 177 height 17
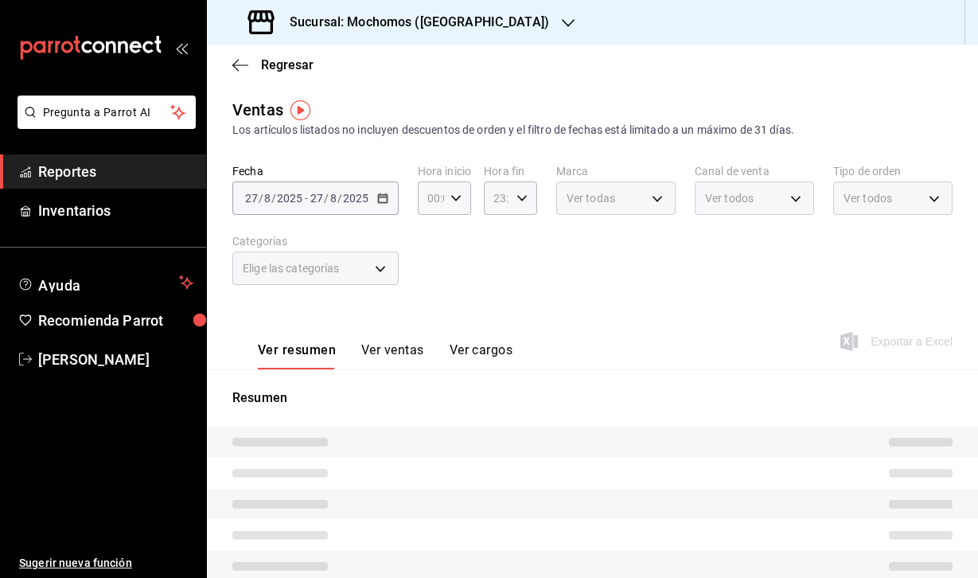
type input "04:00"
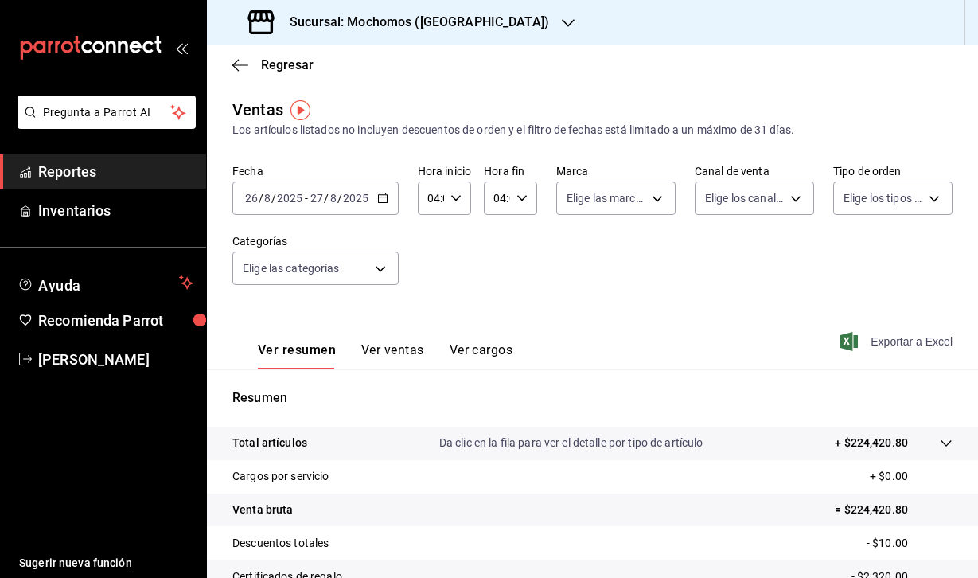
click at [847, 345] on icon "button" at bounding box center [849, 341] width 18 height 19
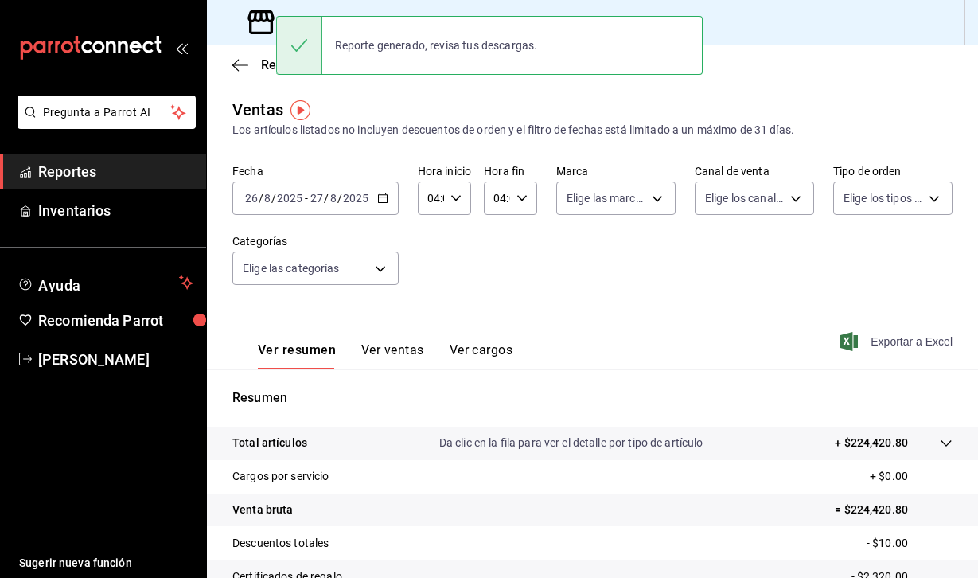
click at [418, 103] on div "Ventas Los artículos listados no incluyen descuentos de orden y el filtro de fe…" at bounding box center [592, 118] width 720 height 41
